Goal: Share content: Share content

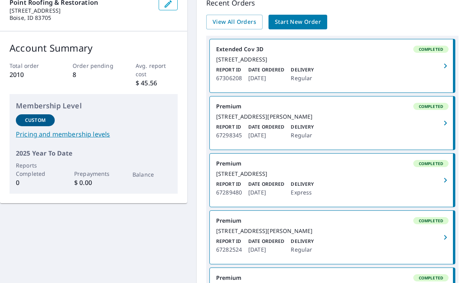
scroll to position [84, 0]
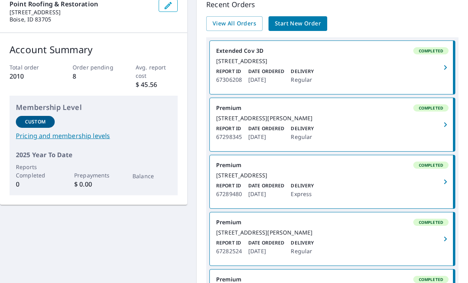
click at [347, 122] on div "[STREET_ADDRESS][PERSON_NAME]" at bounding box center [332, 118] width 233 height 7
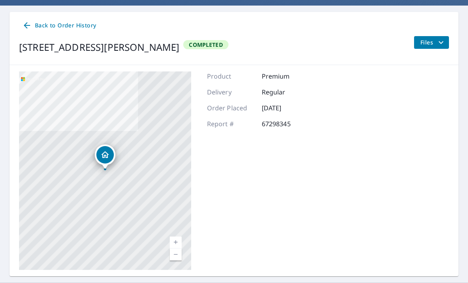
click at [430, 38] on span "Files" at bounding box center [433, 43] width 25 height 10
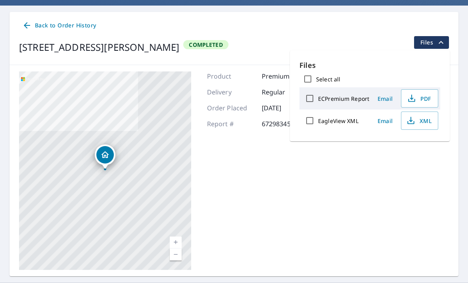
click at [381, 98] on span "Email" at bounding box center [385, 99] width 19 height 8
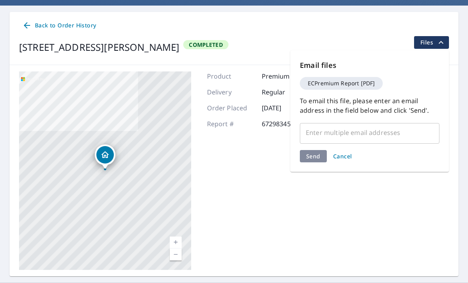
click at [393, 131] on input "text" at bounding box center [364, 132] width 121 height 15
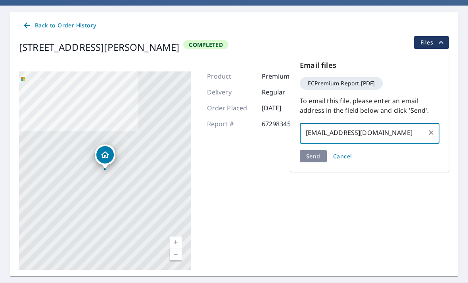
type input "[EMAIL_ADDRESS][DOMAIN_NAME]"
click at [310, 152] on div "Send Cancel" at bounding box center [370, 156] width 140 height 12
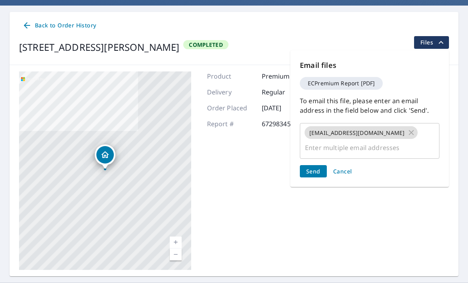
click at [316, 167] on span "Send" at bounding box center [313, 171] width 14 height 8
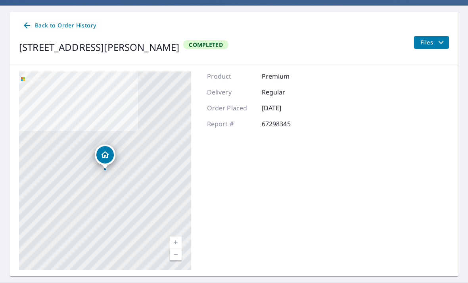
click at [33, 25] on span "Back to Order History" at bounding box center [59, 26] width 74 height 10
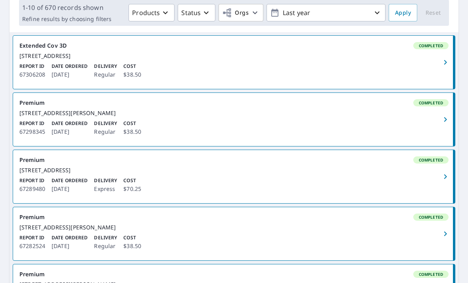
scroll to position [121, 0]
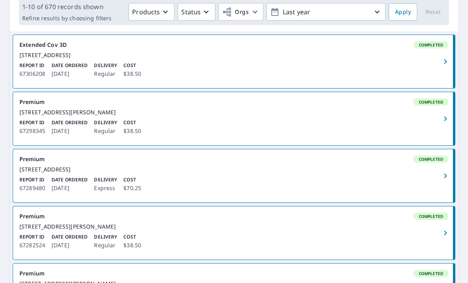
click at [337, 173] on div "[STREET_ADDRESS]" at bounding box center [233, 169] width 429 height 7
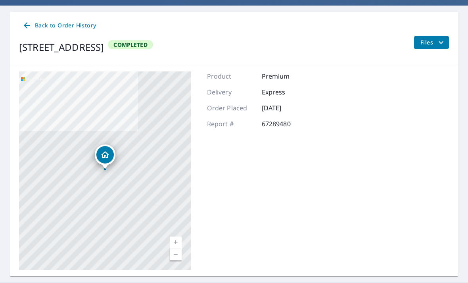
click at [434, 46] on span "Files" at bounding box center [433, 43] width 25 height 10
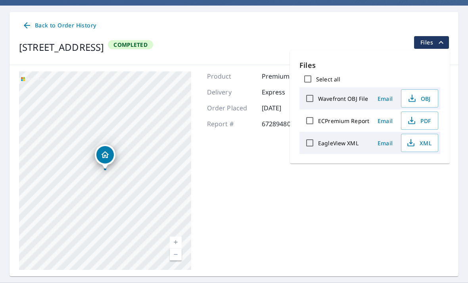
click at [429, 119] on span "PDF" at bounding box center [418, 121] width 25 height 10
click at [381, 115] on button "Email" at bounding box center [385, 121] width 25 height 12
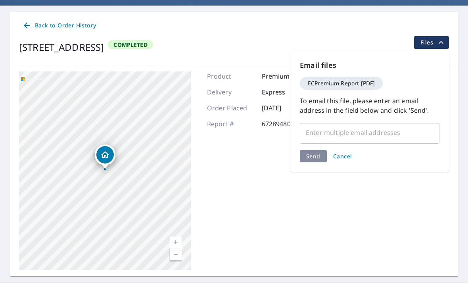
click at [385, 131] on input "text" at bounding box center [364, 132] width 121 height 15
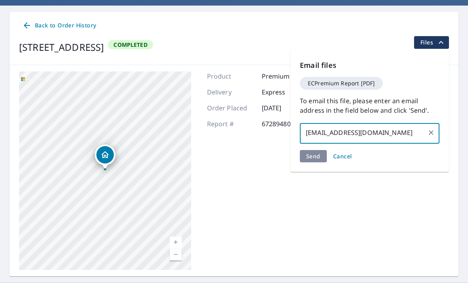
type input "[EMAIL_ADDRESS][DOMAIN_NAME]"
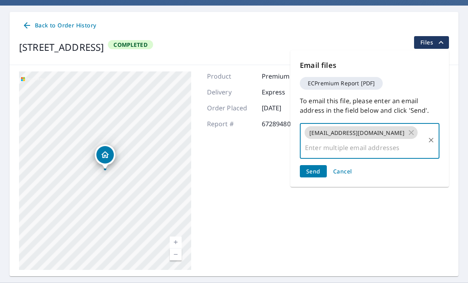
click at [311, 167] on span "Send" at bounding box center [313, 171] width 14 height 8
